Goal: Check status: Check status

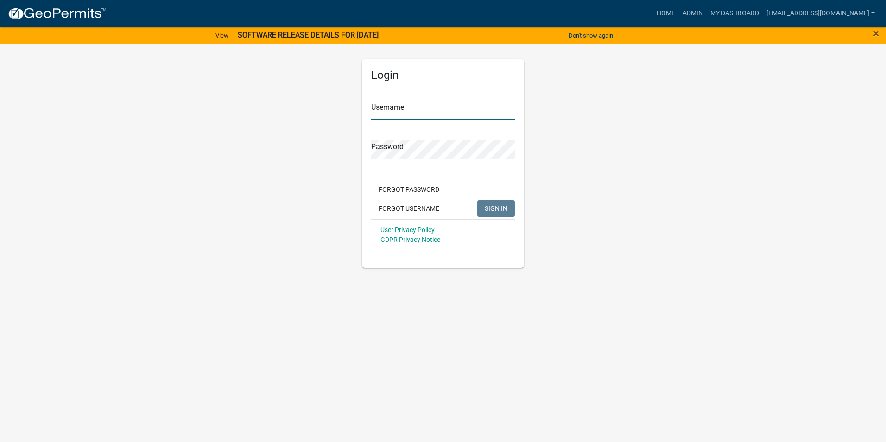
type input "[EMAIL_ADDRESS][DOMAIN_NAME]"
drag, startPoint x: 495, startPoint y: 213, endPoint x: 484, endPoint y: 214, distance: 10.2
click at [494, 213] on button "SIGN IN" at bounding box center [497, 208] width 38 height 17
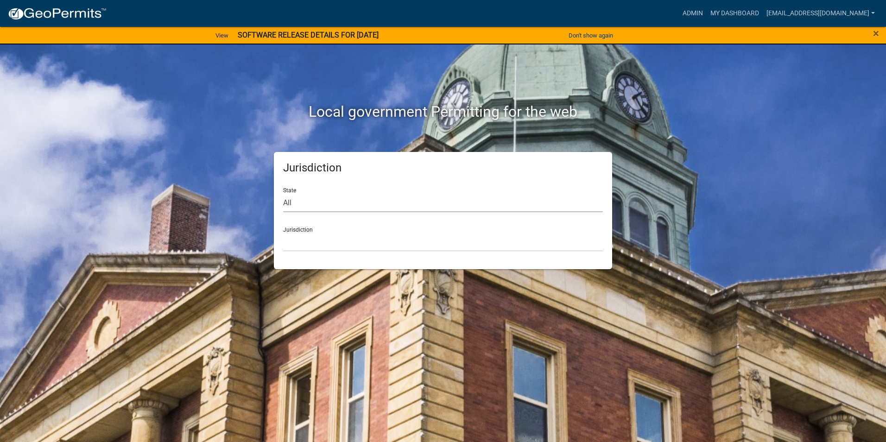
drag, startPoint x: 402, startPoint y: 196, endPoint x: 392, endPoint y: 203, distance: 12.0
click at [401, 196] on select "All [US_STATE] [US_STATE] [US_STATE] [US_STATE] [US_STATE] [US_STATE] [US_STATE…" at bounding box center [443, 202] width 320 height 19
select select "[US_STATE]"
click at [283, 193] on select "All [US_STATE] [US_STATE] [US_STATE] [US_STATE] [US_STATE] [US_STATE] [US_STATE…" at bounding box center [443, 202] width 320 height 19
click at [315, 249] on select "[GEOGRAPHIC_DATA], [US_STATE] [GEOGRAPHIC_DATA], [US_STATE] [GEOGRAPHIC_DATA], …" at bounding box center [443, 242] width 320 height 19
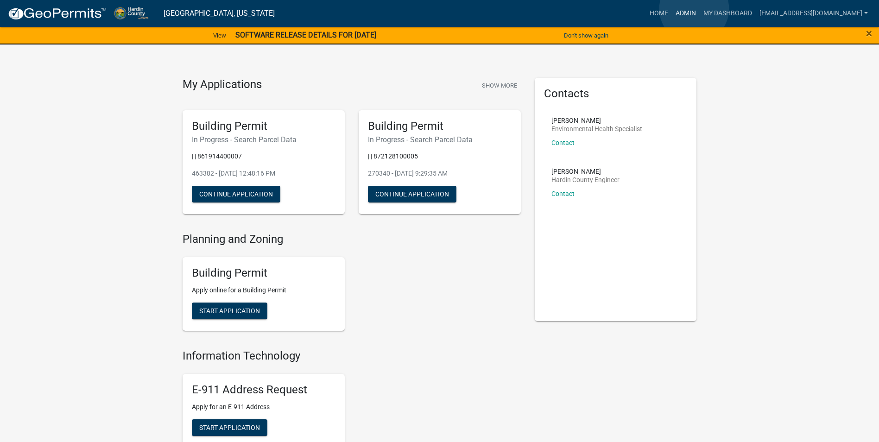
click at [694, 9] on link "Admin" at bounding box center [686, 14] width 28 height 18
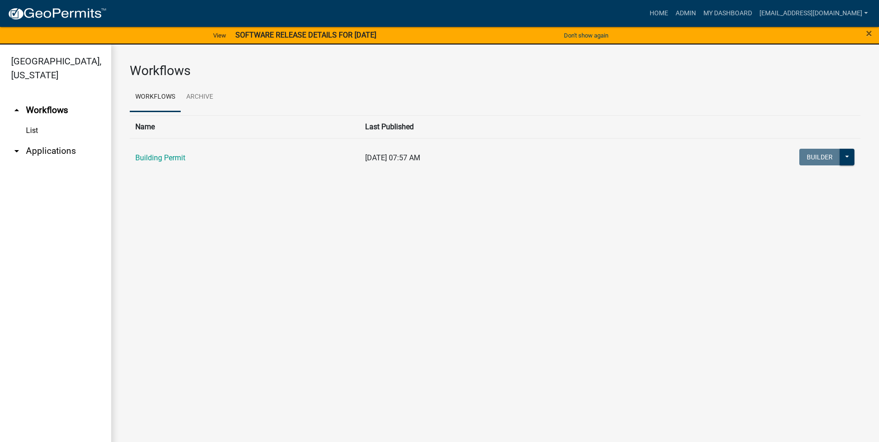
click at [18, 146] on icon "arrow_drop_down" at bounding box center [16, 151] width 11 height 11
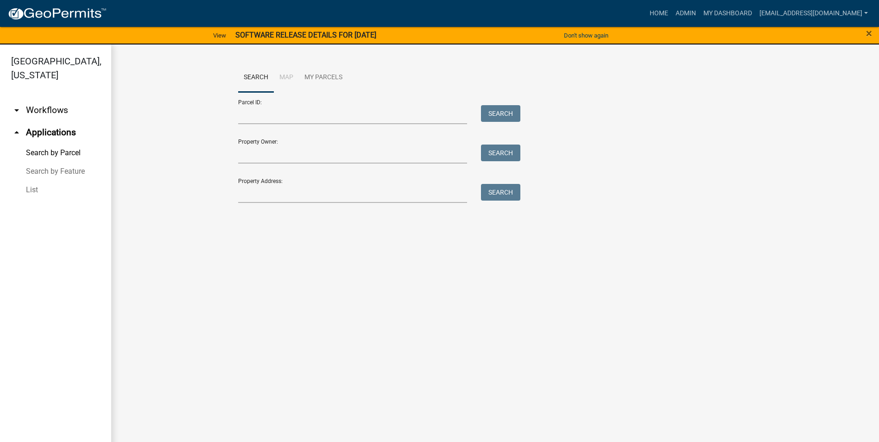
drag, startPoint x: 34, startPoint y: 176, endPoint x: 29, endPoint y: 177, distance: 5.6
click at [33, 181] on link "List" at bounding box center [55, 190] width 111 height 19
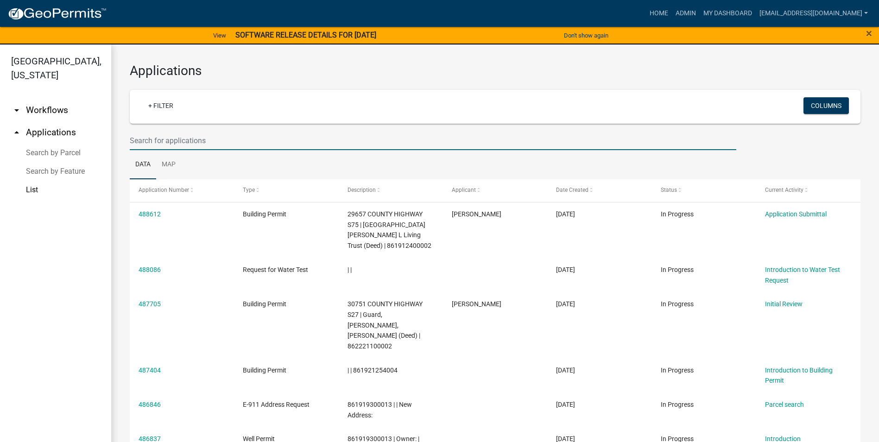
click at [332, 144] on input "text" at bounding box center [433, 140] width 607 height 19
type input "892125200032"
